Goal: Transaction & Acquisition: Purchase product/service

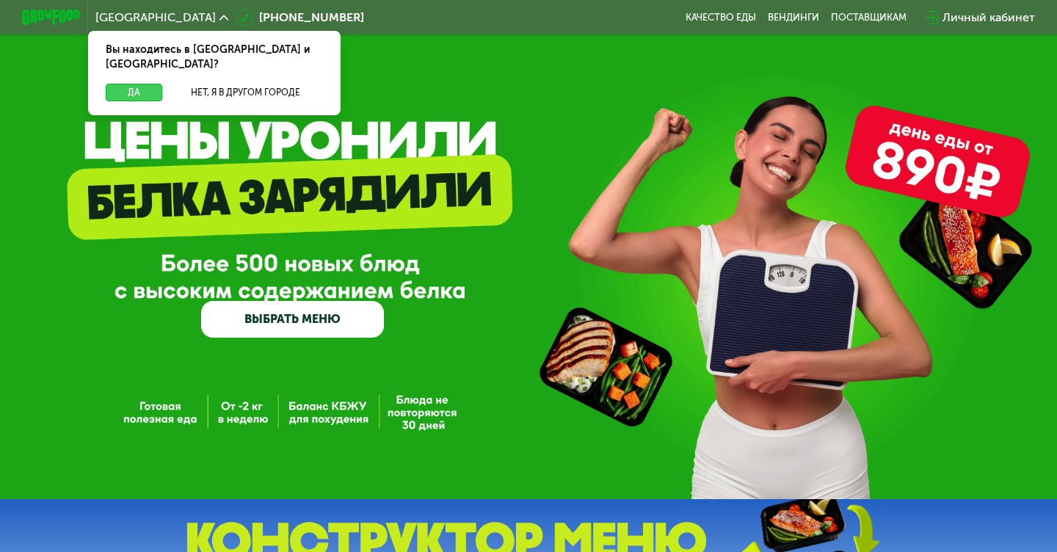
click at [138, 84] on button "Да" at bounding box center [134, 93] width 57 height 18
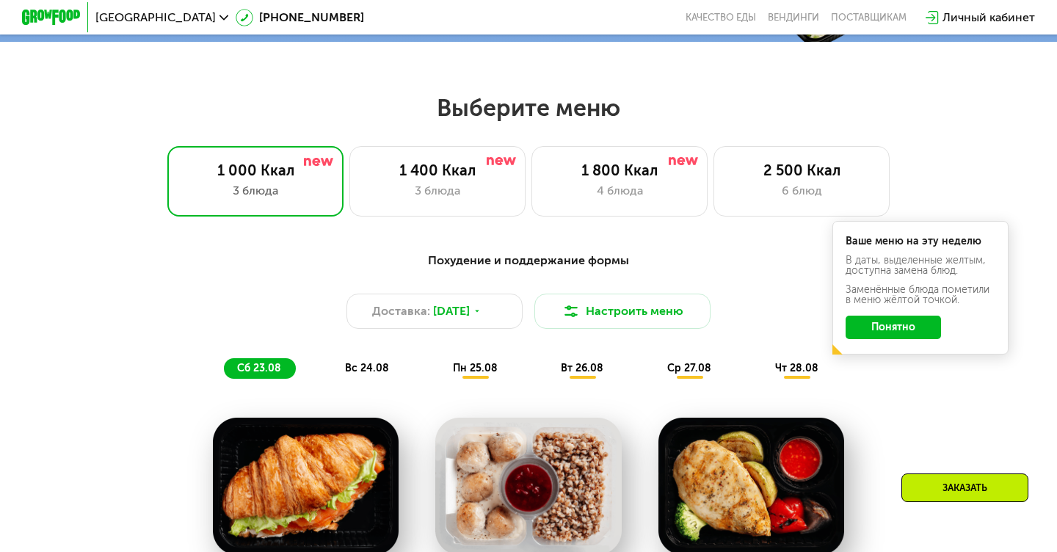
scroll to position [573, 0]
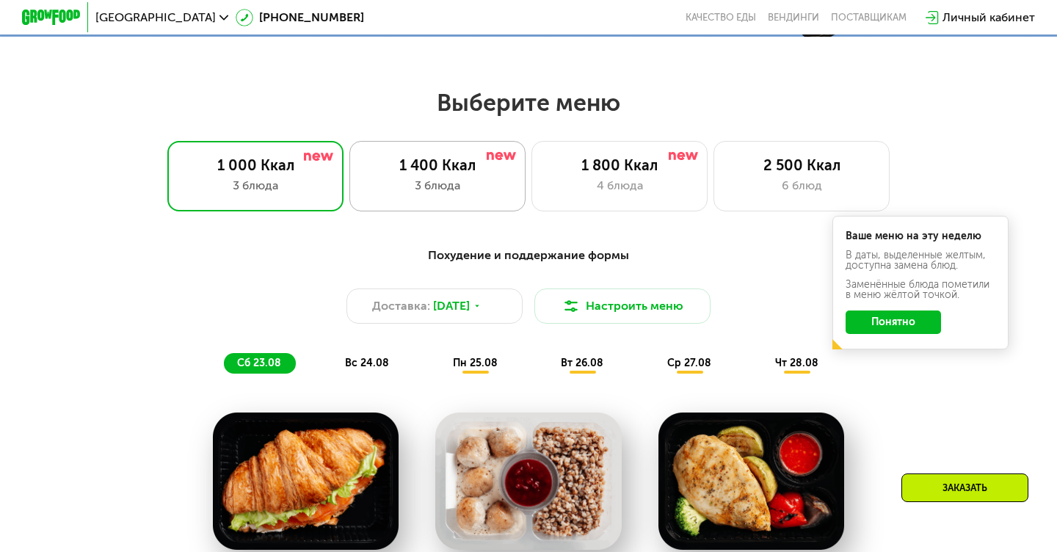
click at [532, 195] on div "1 400 Ккал 3 блюда" at bounding box center [620, 176] width 176 height 70
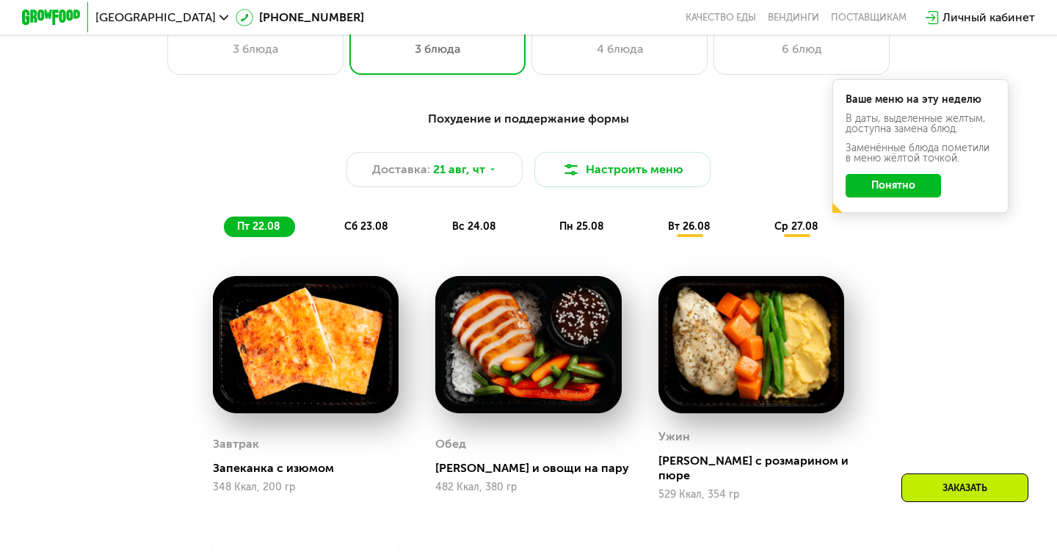
scroll to position [692, 0]
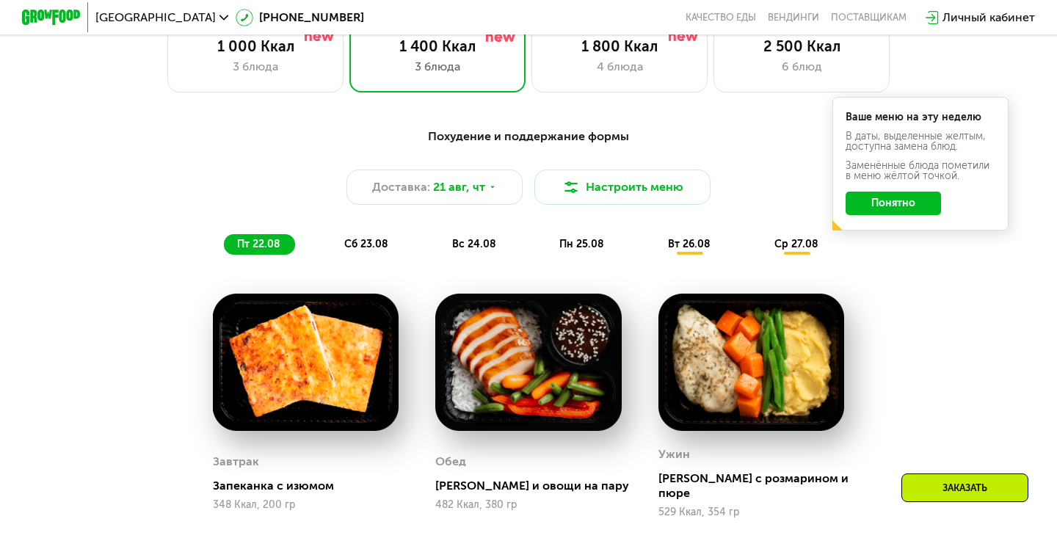
click at [363, 240] on span "сб 23.08" at bounding box center [366, 244] width 44 height 12
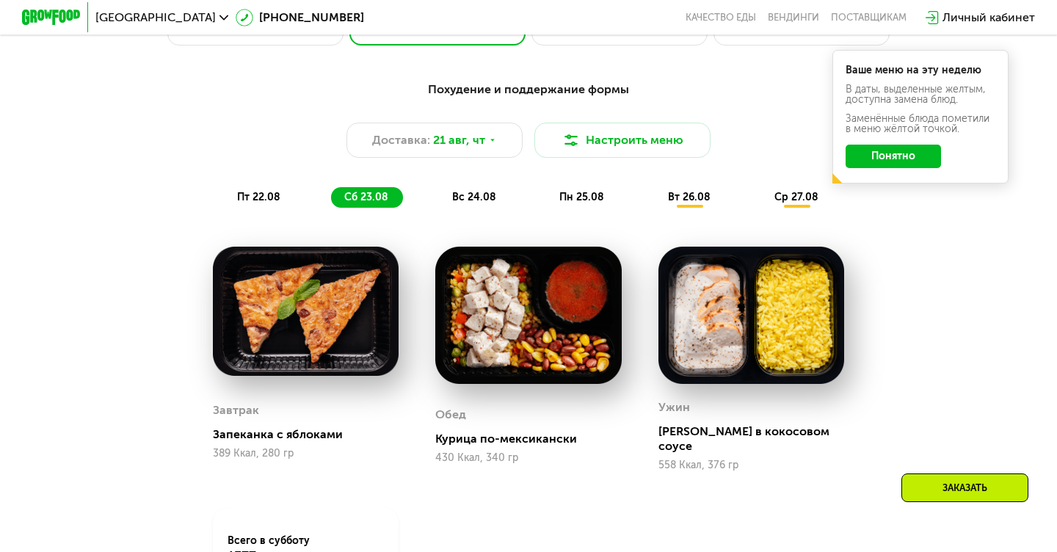
scroll to position [742, 0]
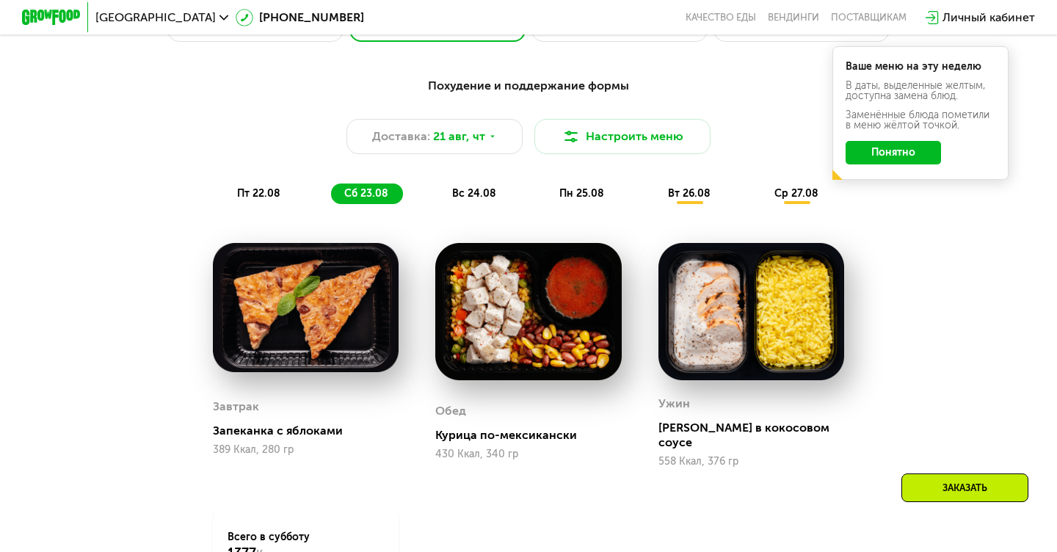
click at [469, 193] on span "вс 24.08" at bounding box center [474, 193] width 44 height 12
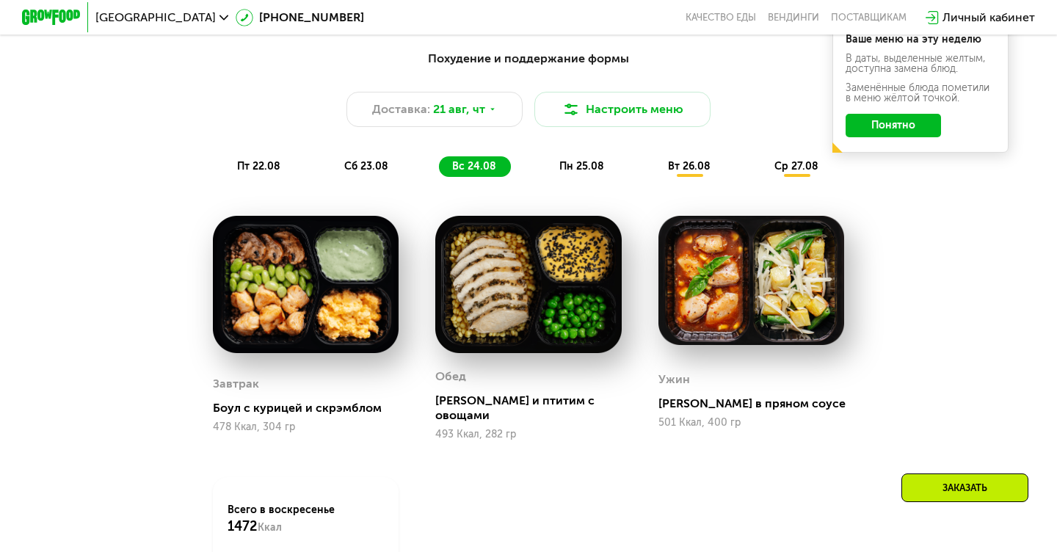
scroll to position [784, 0]
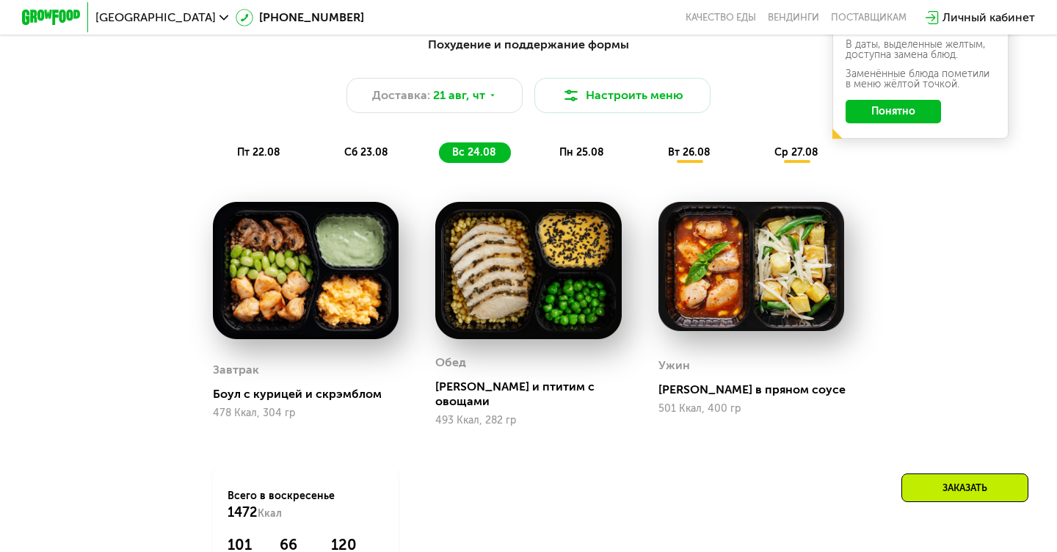
click at [575, 151] on span "пн 25.08" at bounding box center [582, 152] width 45 height 12
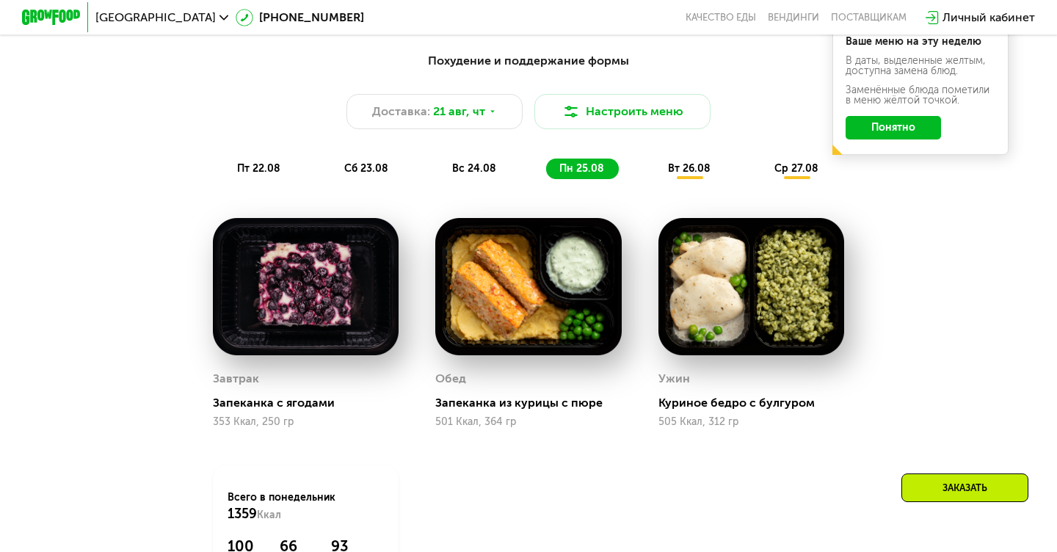
scroll to position [759, 0]
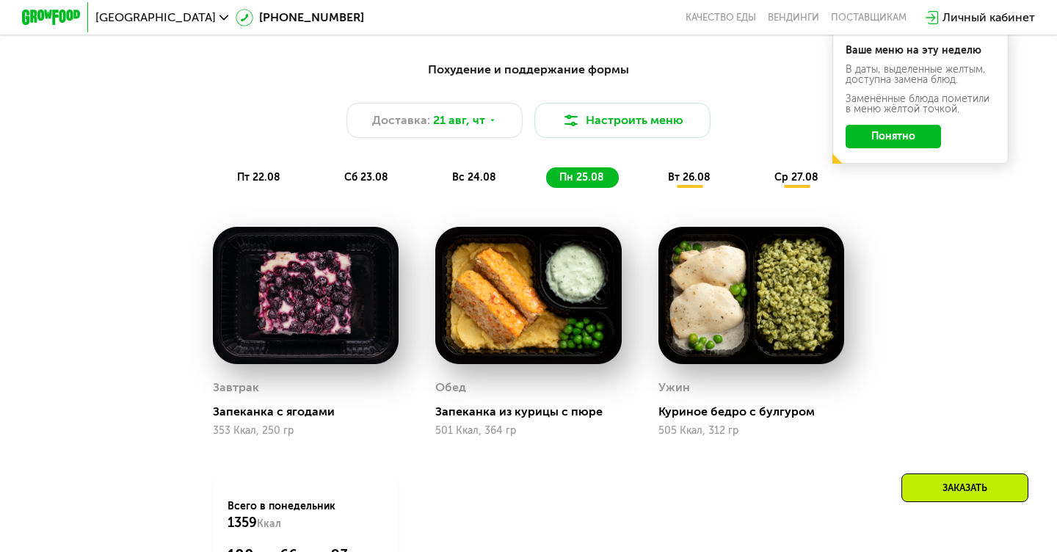
click at [681, 176] on span "вт 26.08" at bounding box center [689, 177] width 43 height 12
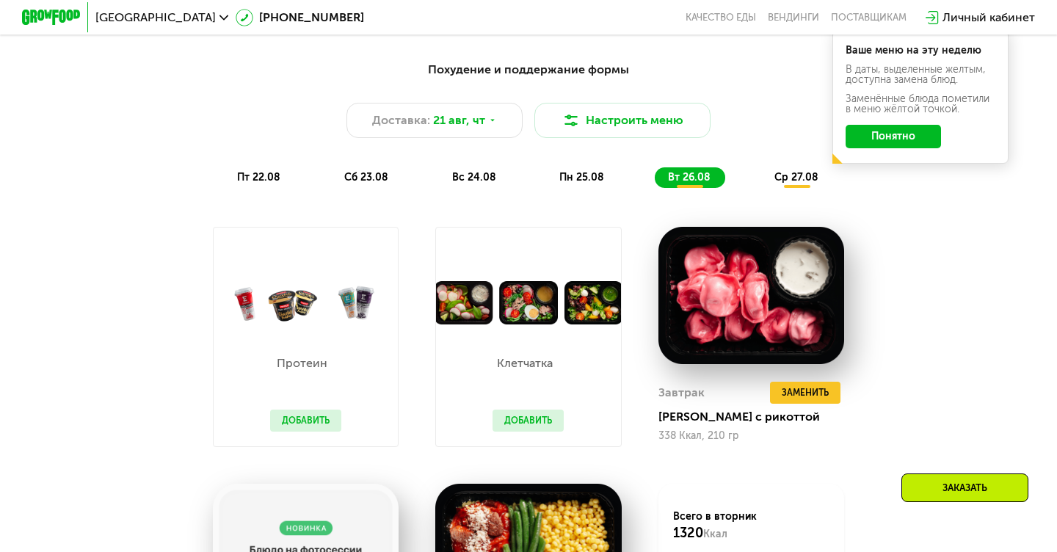
click at [896, 143] on button "Понятно" at bounding box center [893, 136] width 95 height 23
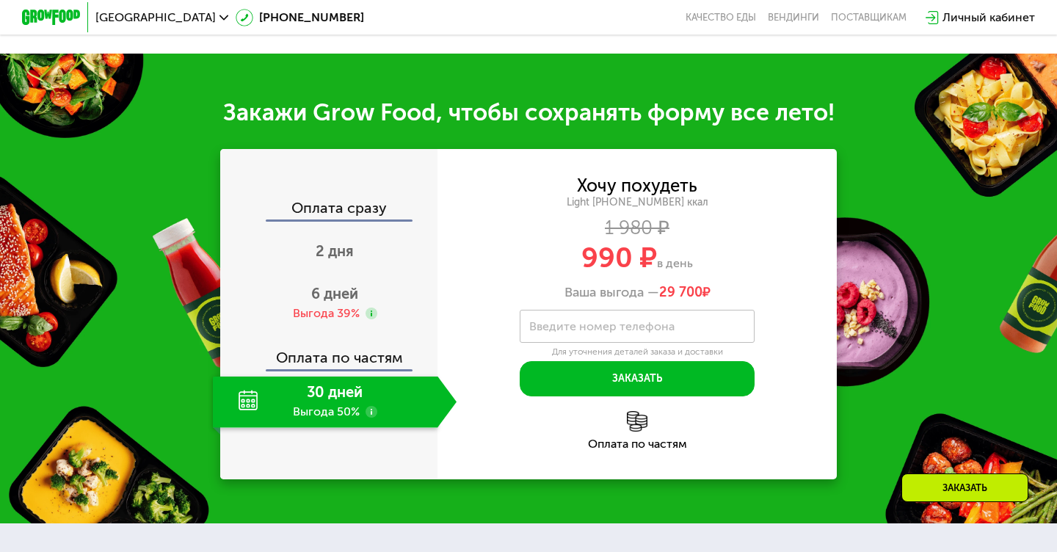
scroll to position [1500, 0]
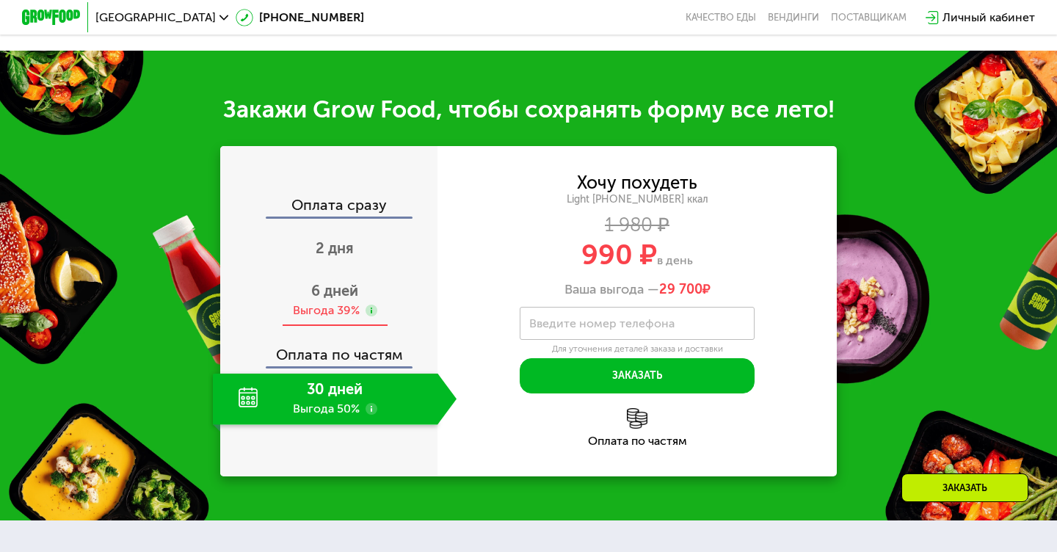
click at [288, 286] on div "6 дней Выгода 39%" at bounding box center [335, 300] width 244 height 51
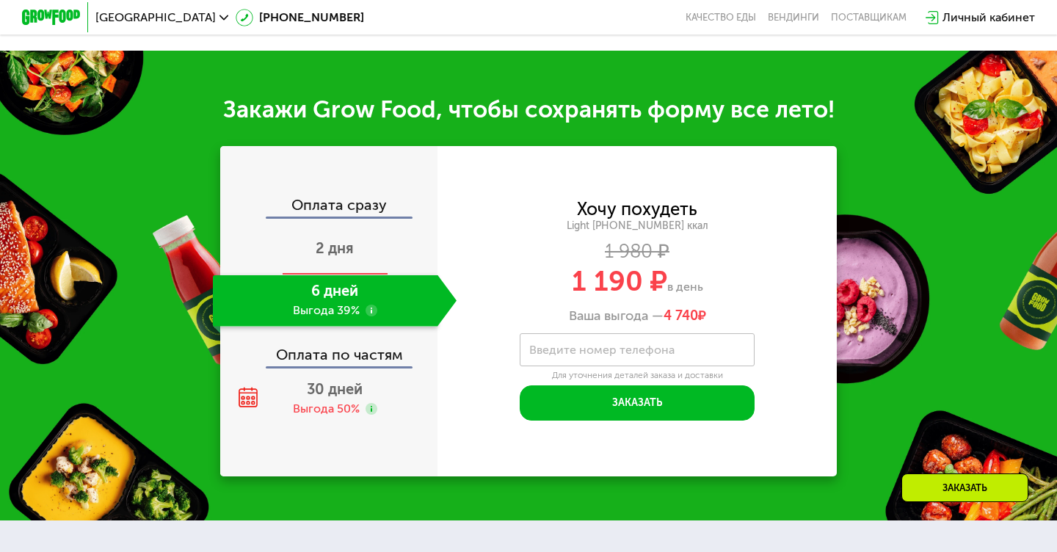
click at [293, 263] on div "2 дня" at bounding box center [335, 249] width 244 height 51
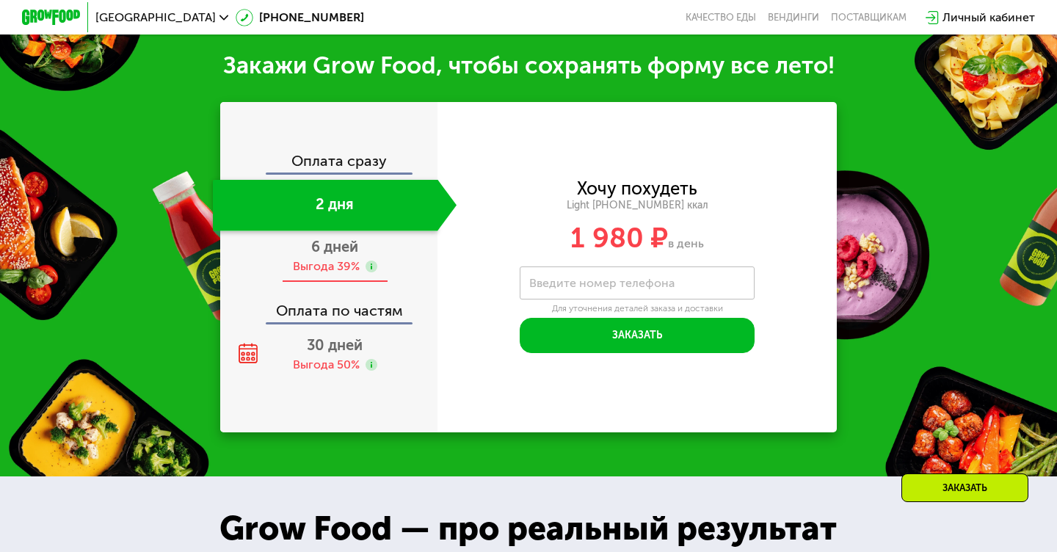
scroll to position [1407, 0]
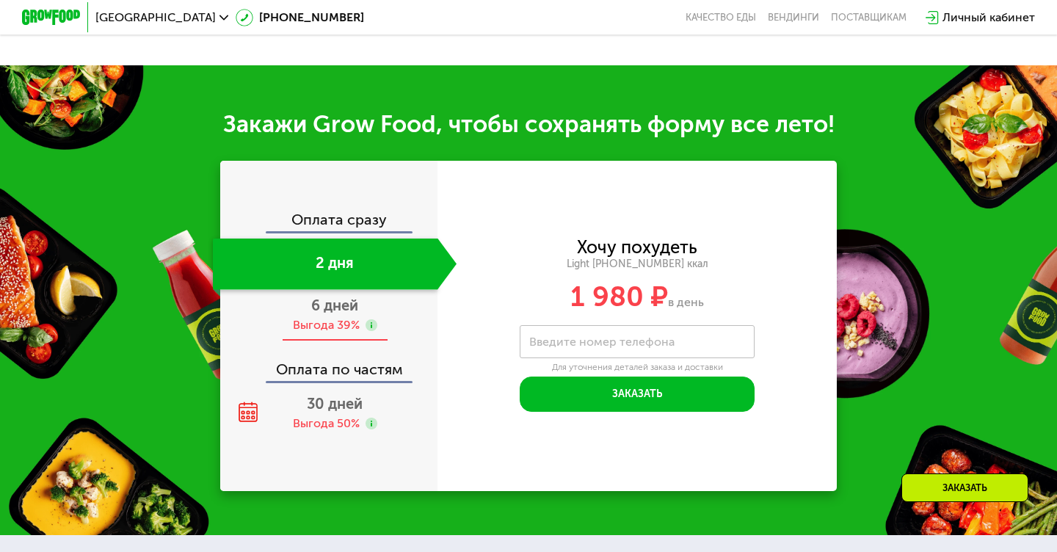
click at [296, 297] on div "6 дней Выгода 39%" at bounding box center [335, 315] width 244 height 51
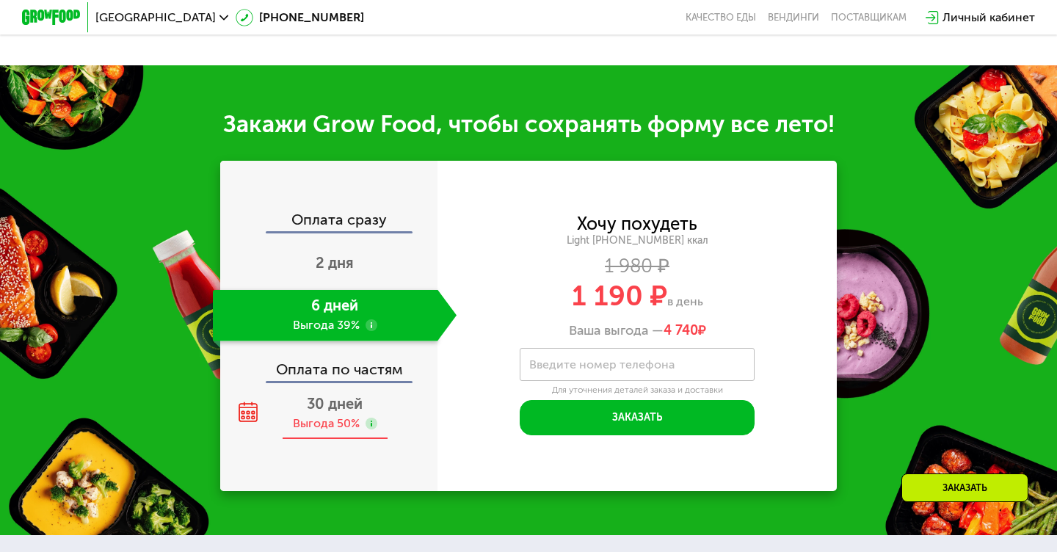
click at [317, 396] on span "30 дней" at bounding box center [335, 404] width 56 height 18
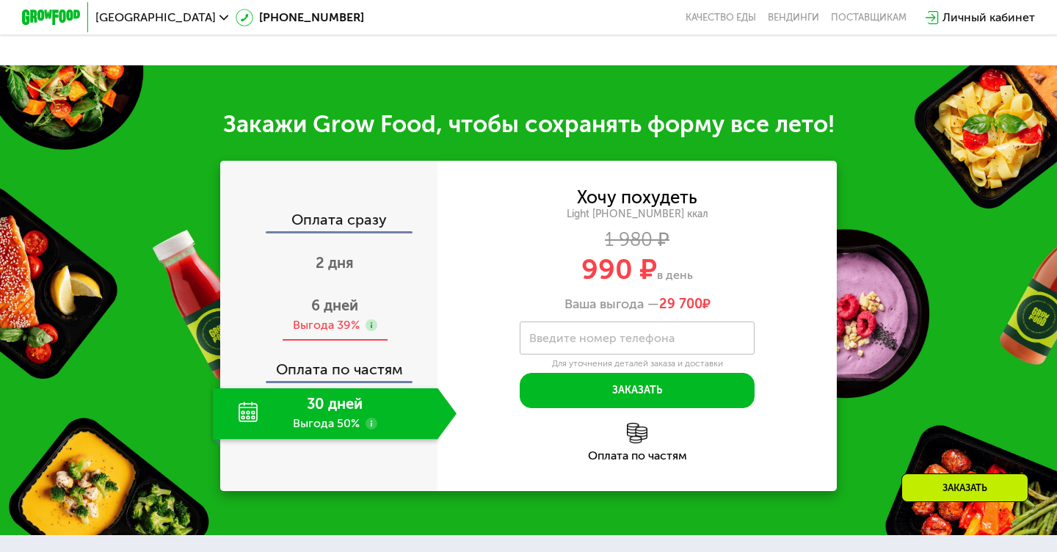
click at [299, 293] on div "6 дней Выгода 39%" at bounding box center [335, 315] width 244 height 51
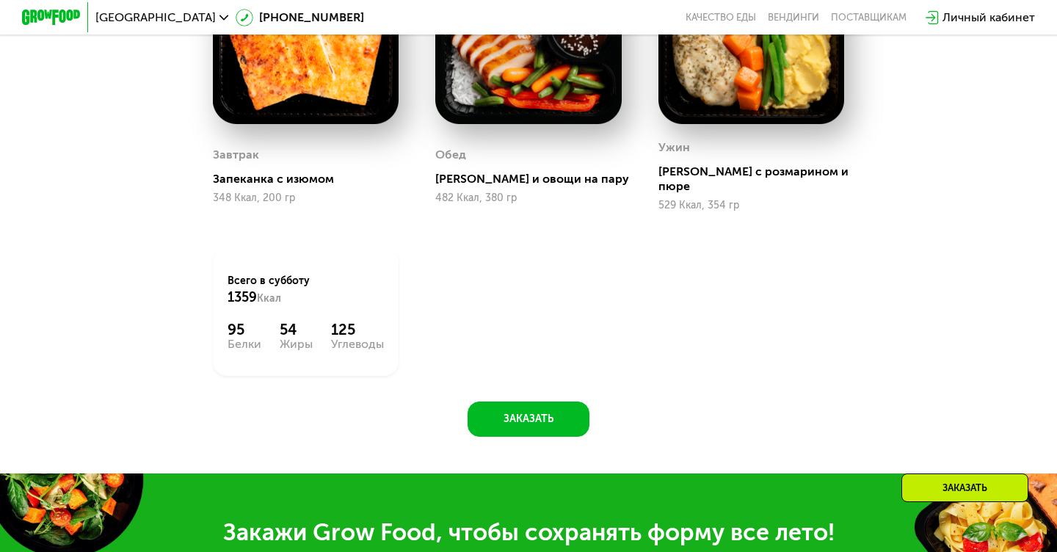
scroll to position [998, 0]
